Goal: Information Seeking & Learning: Check status

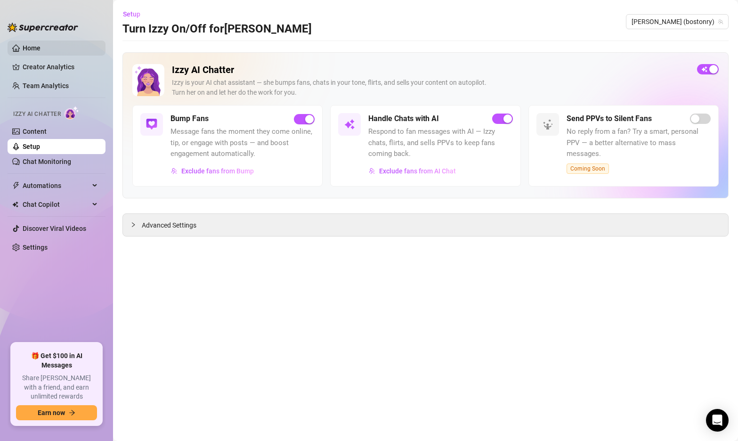
click at [40, 49] on link "Home" at bounding box center [32, 48] width 18 height 8
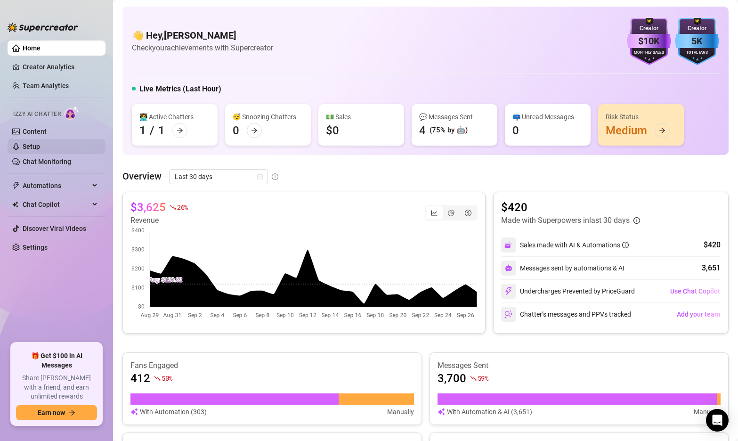
click at [40, 150] on link "Setup" at bounding box center [31, 147] width 17 height 8
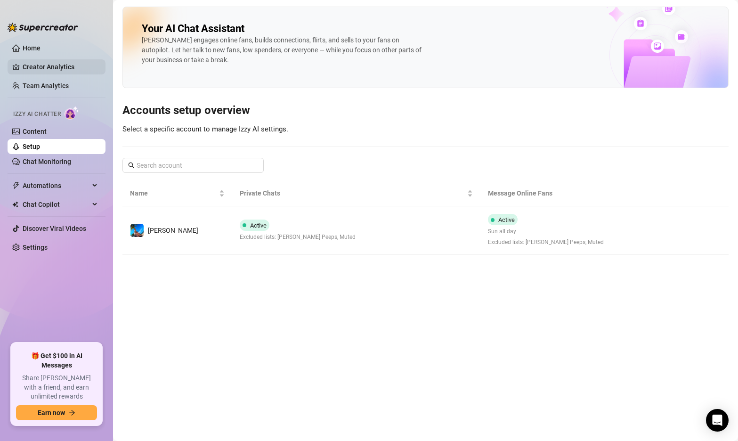
click at [52, 70] on link "Creator Analytics" at bounding box center [60, 66] width 75 height 15
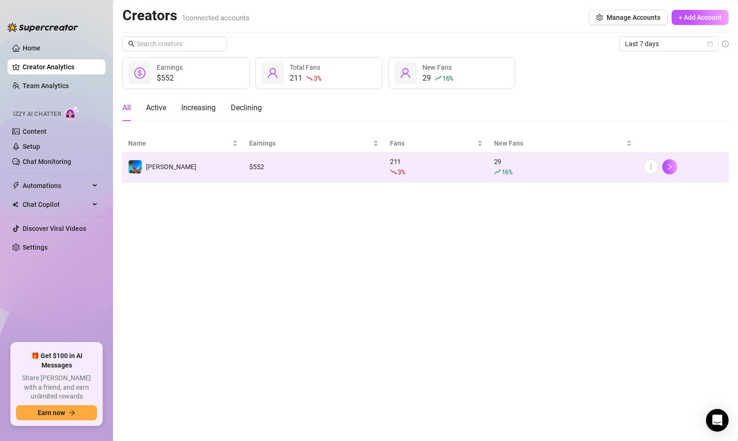
click at [295, 162] on div "$ 552" at bounding box center [313, 167] width 129 height 10
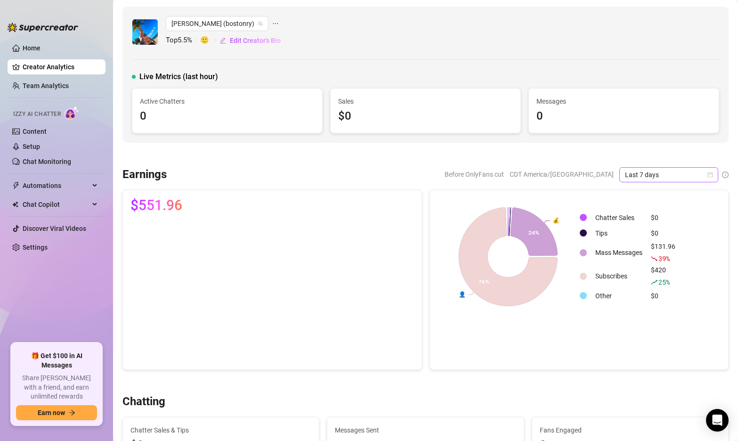
click at [710, 172] on icon "calendar" at bounding box center [710, 174] width 5 height 5
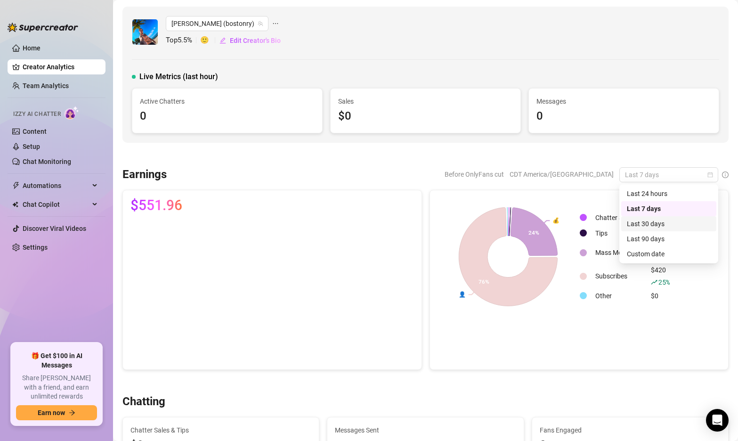
click at [661, 221] on div "Last 30 days" at bounding box center [669, 223] width 84 height 10
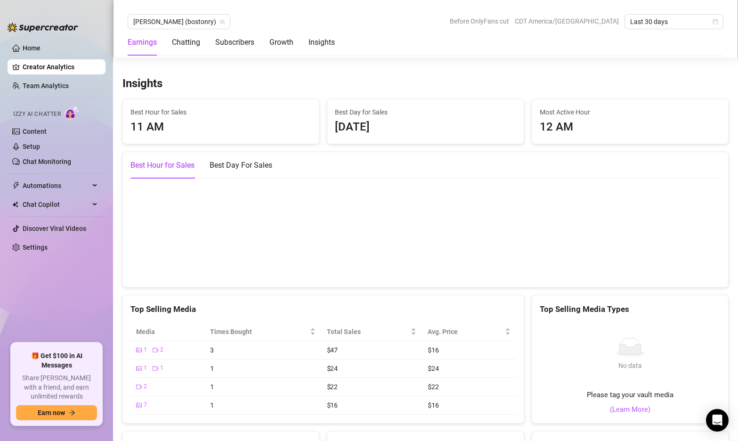
scroll to position [1615, 0]
click at [259, 162] on div "Best Day For Sales" at bounding box center [241, 165] width 63 height 11
click at [176, 172] on div "Best Hour for Sales" at bounding box center [162, 166] width 64 height 26
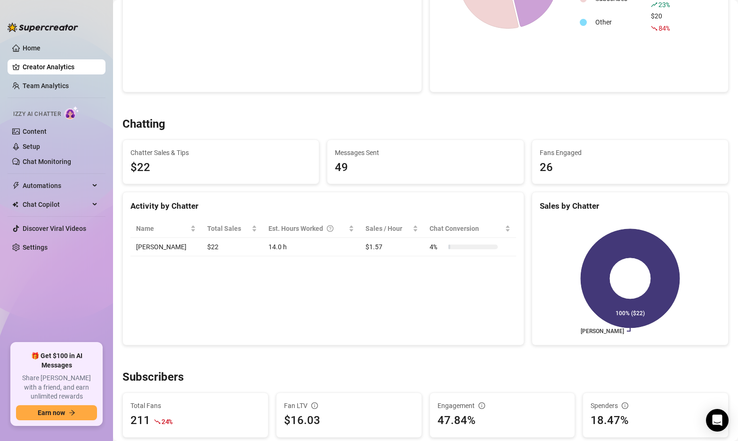
scroll to position [0, 0]
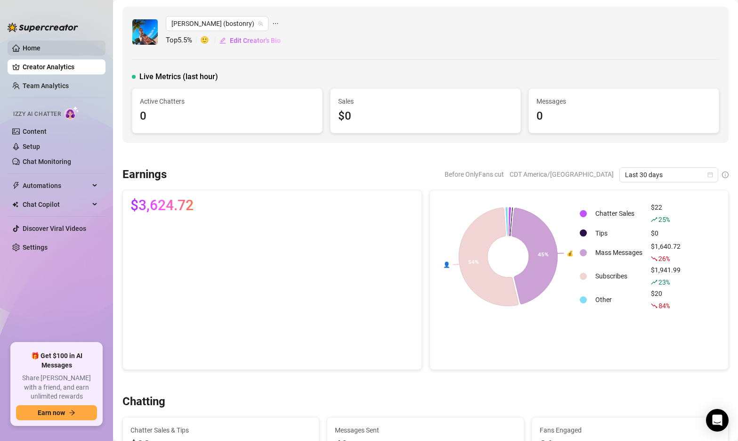
click at [31, 44] on link "Home" at bounding box center [32, 48] width 18 height 8
